Goal: Find specific page/section: Find specific page/section

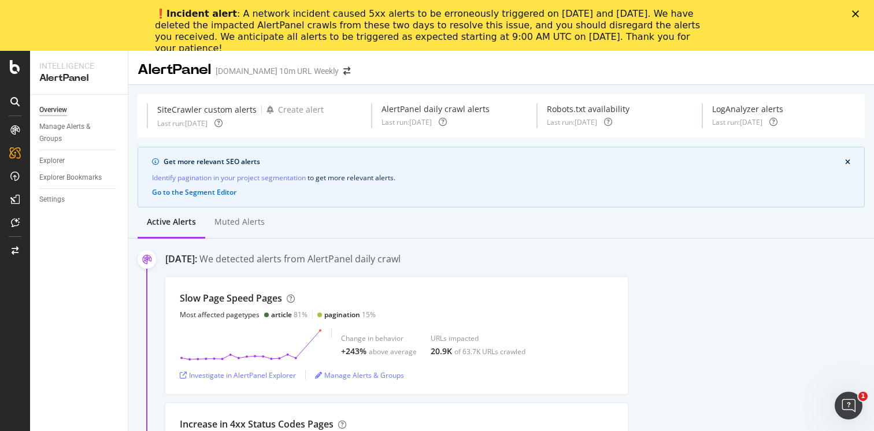
click at [858, 12] on polygon "Close" at bounding box center [855, 13] width 7 height 7
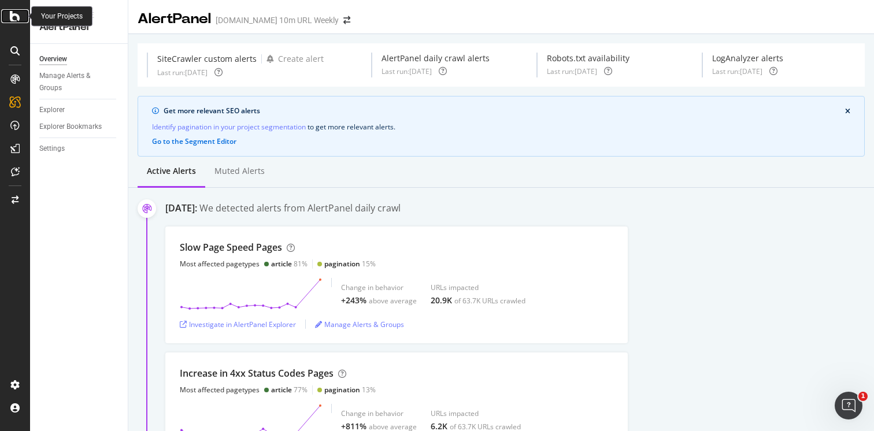
click at [15, 17] on icon at bounding box center [15, 16] width 10 height 14
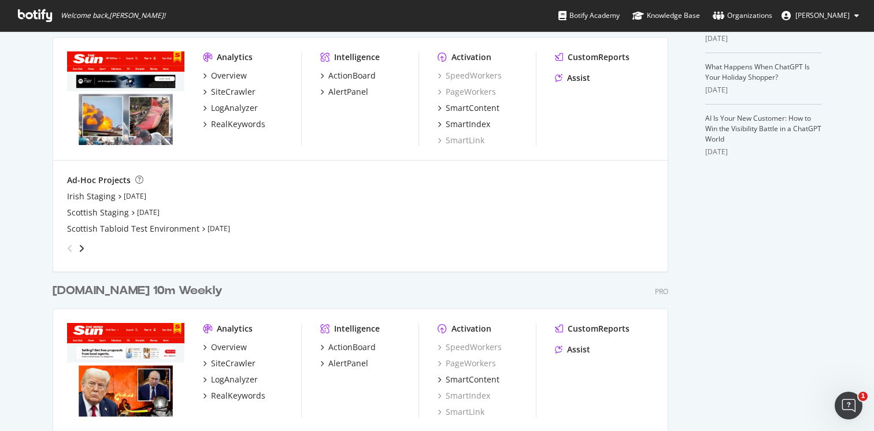
scroll to position [406, 0]
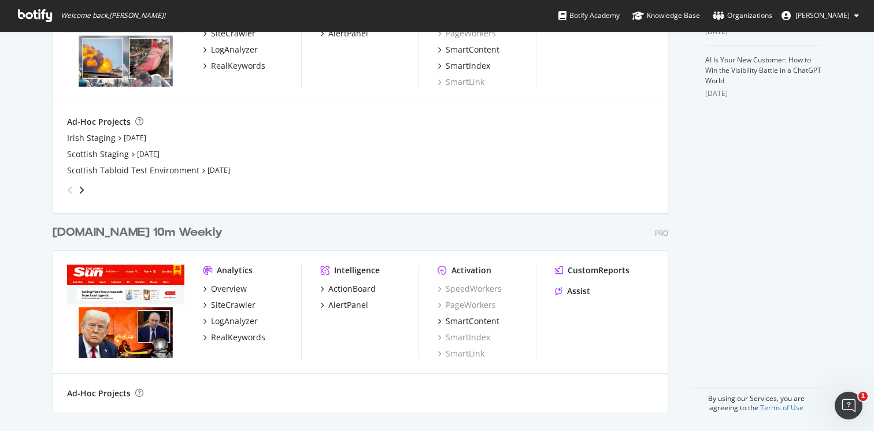
click at [401, 205] on div "Ad-Hoc Projects Irish Staging [DATE] Scottish Staging [DATE] Scottish Tabloid T…" at bounding box center [360, 157] width 615 height 111
click at [231, 267] on div "Analytics" at bounding box center [235, 271] width 36 height 12
click at [227, 287] on div "Overview" at bounding box center [229, 289] width 36 height 12
